Goal: Information Seeking & Learning: Learn about a topic

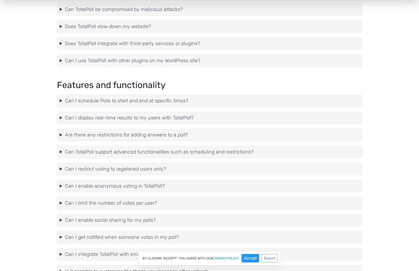
scroll to position [904, 0]
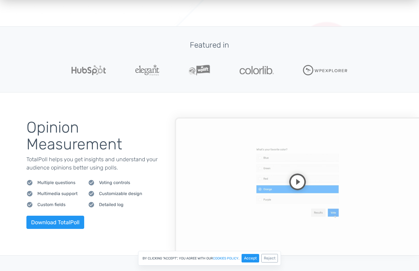
scroll to position [94, 0]
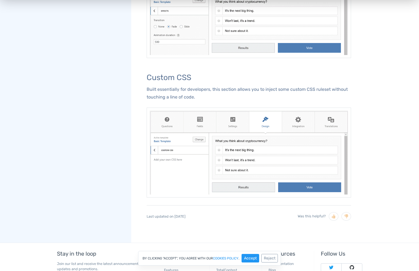
scroll to position [1149, 0]
